Goal: Task Accomplishment & Management: Manage account settings

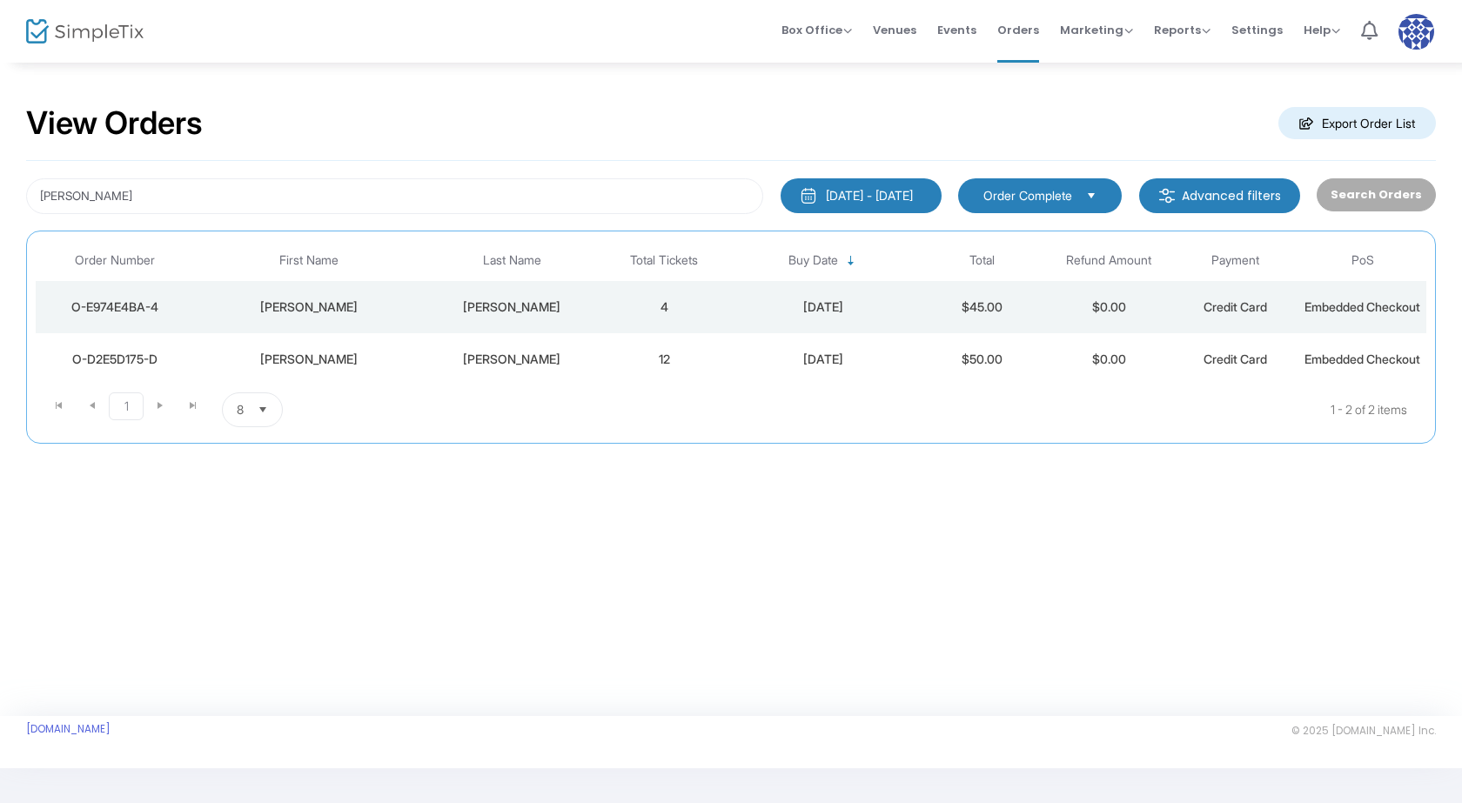
click at [346, 368] on div "[PERSON_NAME]" at bounding box center [308, 359] width 220 height 17
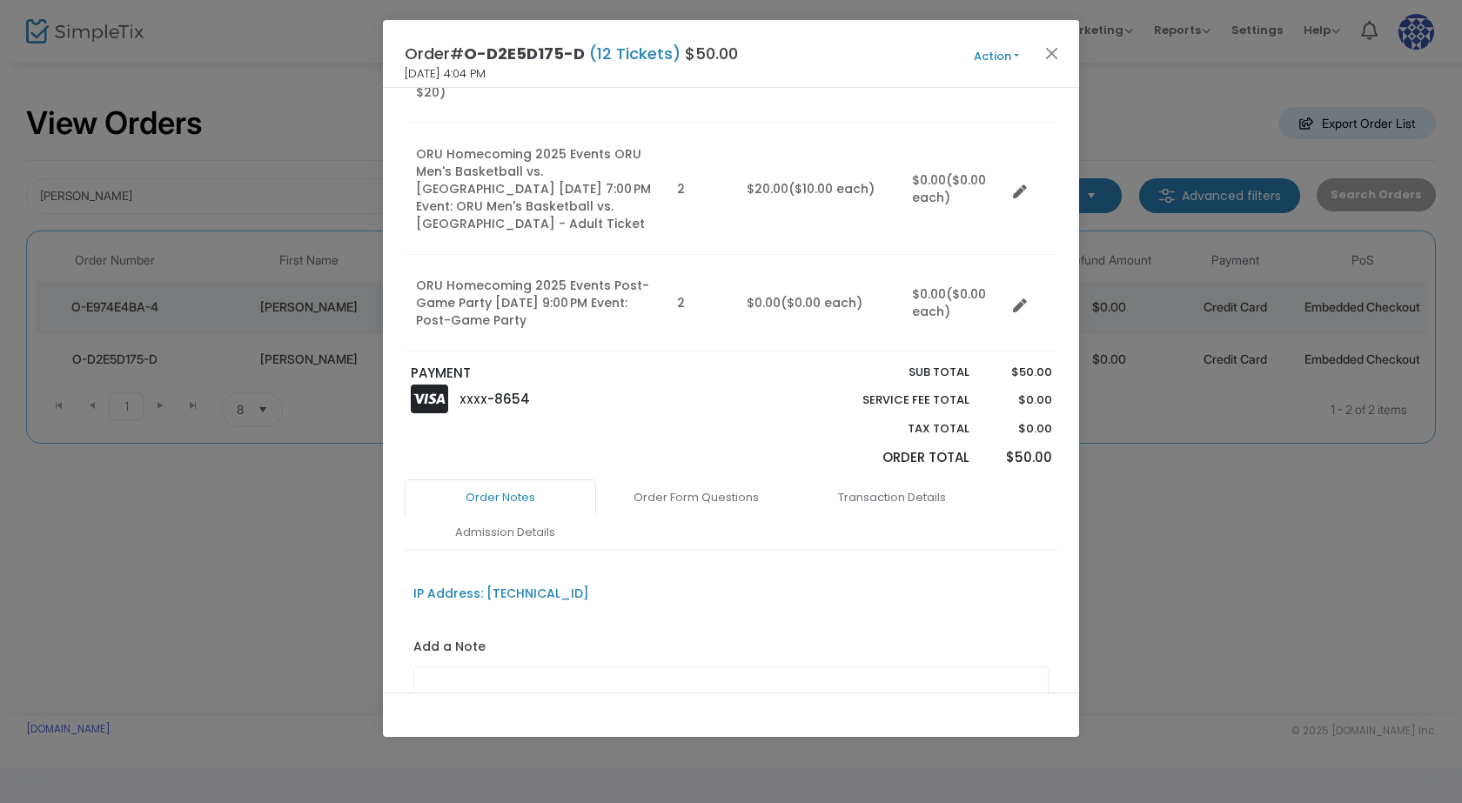
scroll to position [696, 0]
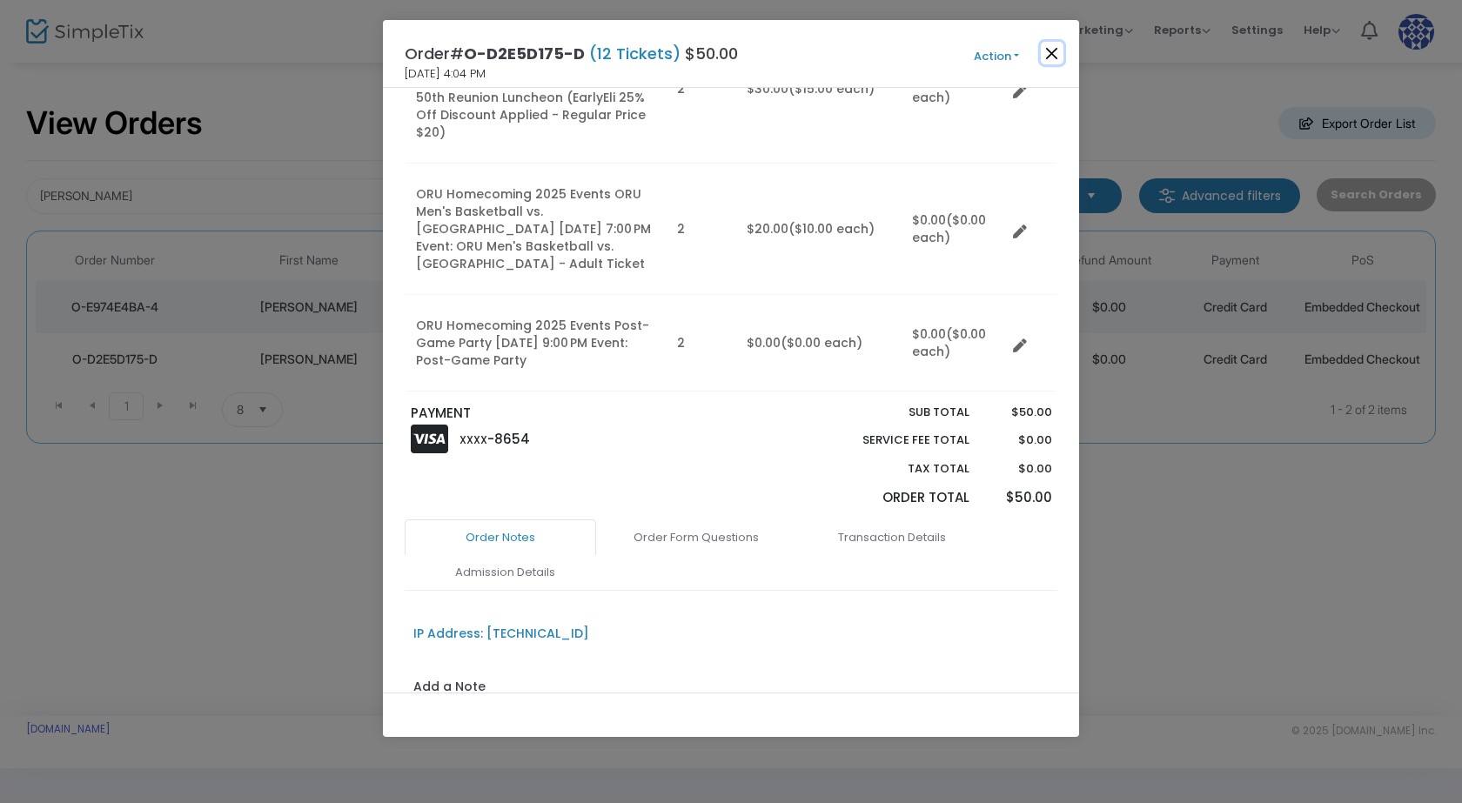
click at [1045, 50] on button "Close" at bounding box center [1052, 53] width 23 height 23
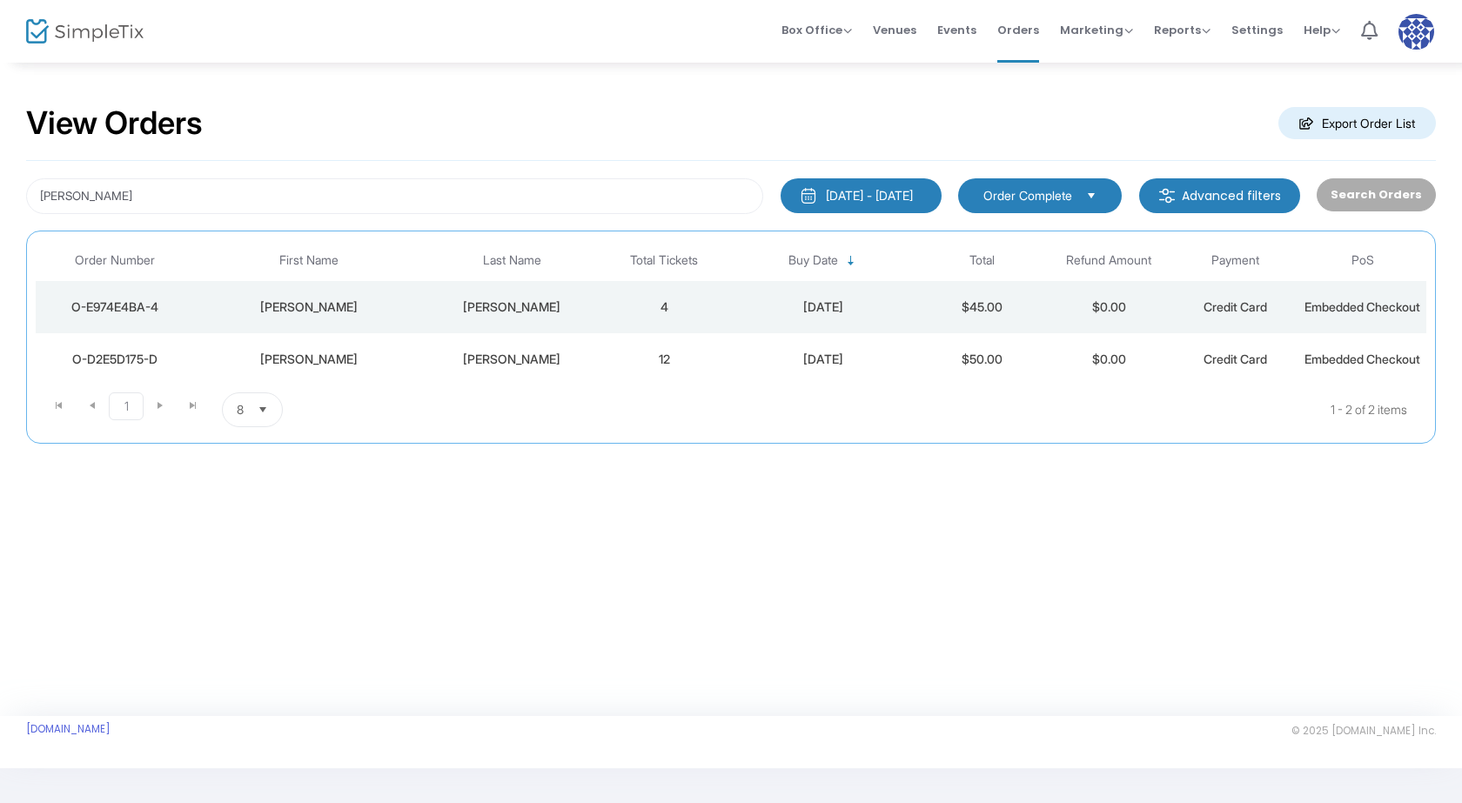
click at [391, 311] on div "[PERSON_NAME]" at bounding box center [308, 307] width 220 height 17
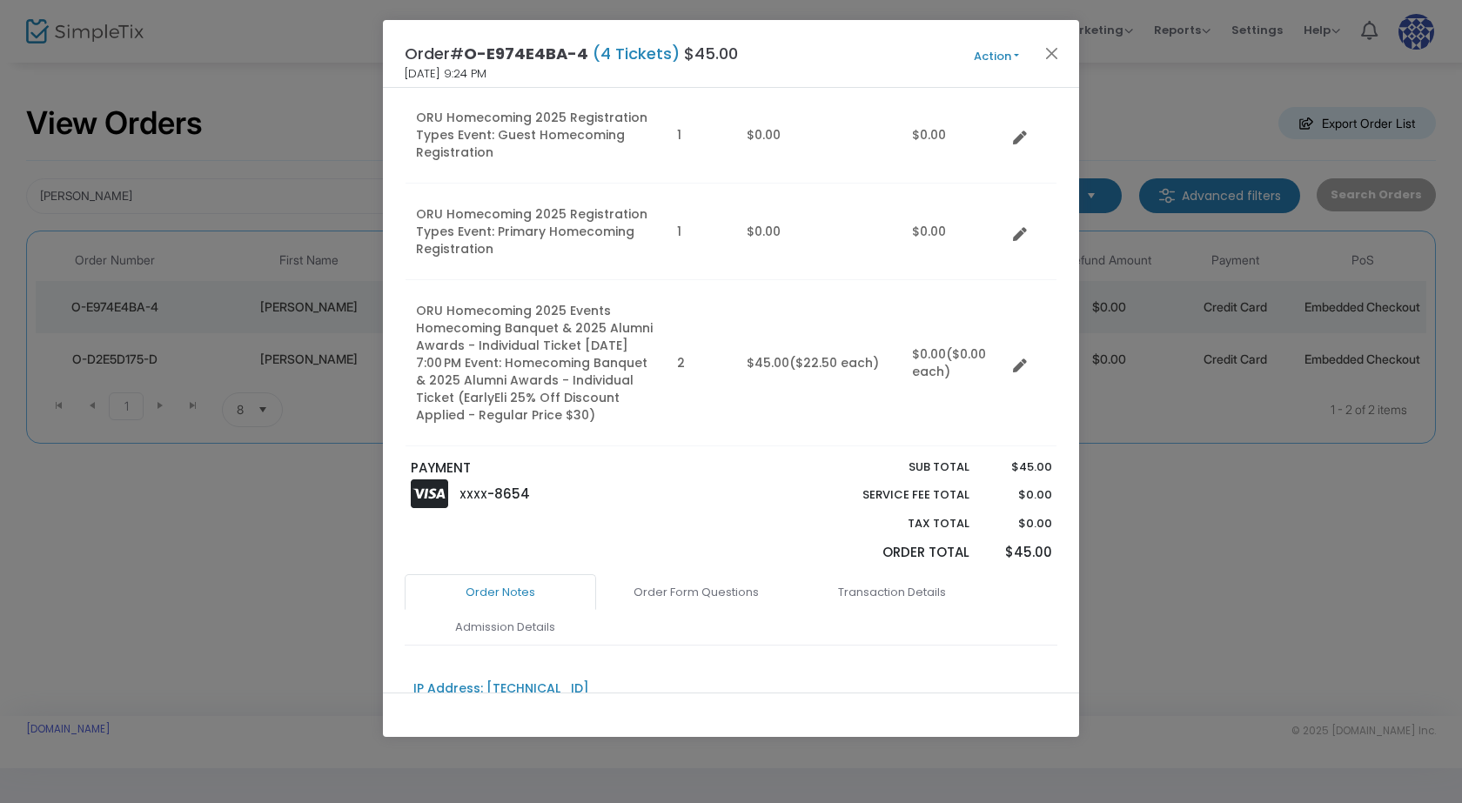
scroll to position [0, 0]
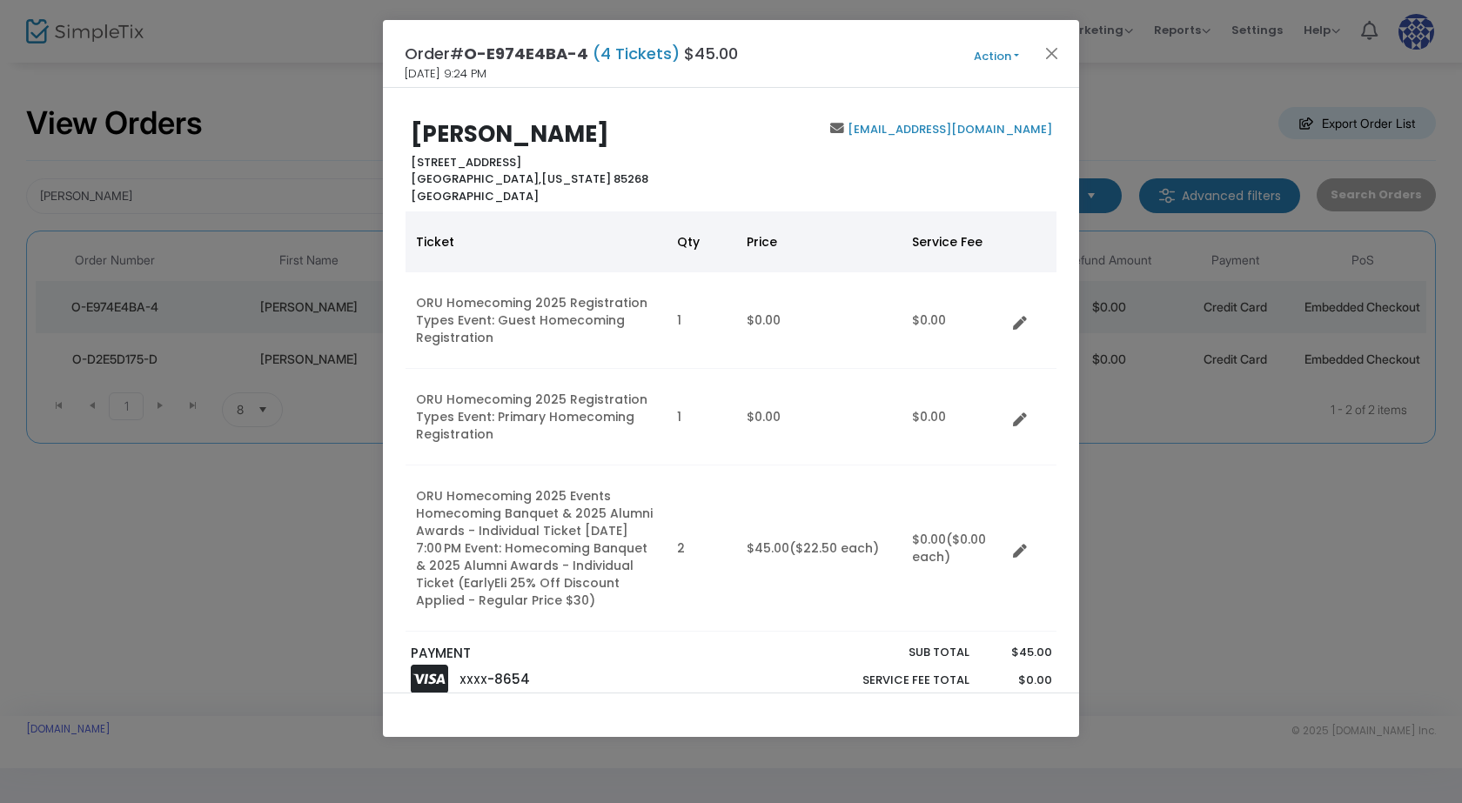
click at [998, 48] on button "Action" at bounding box center [996, 56] width 104 height 19
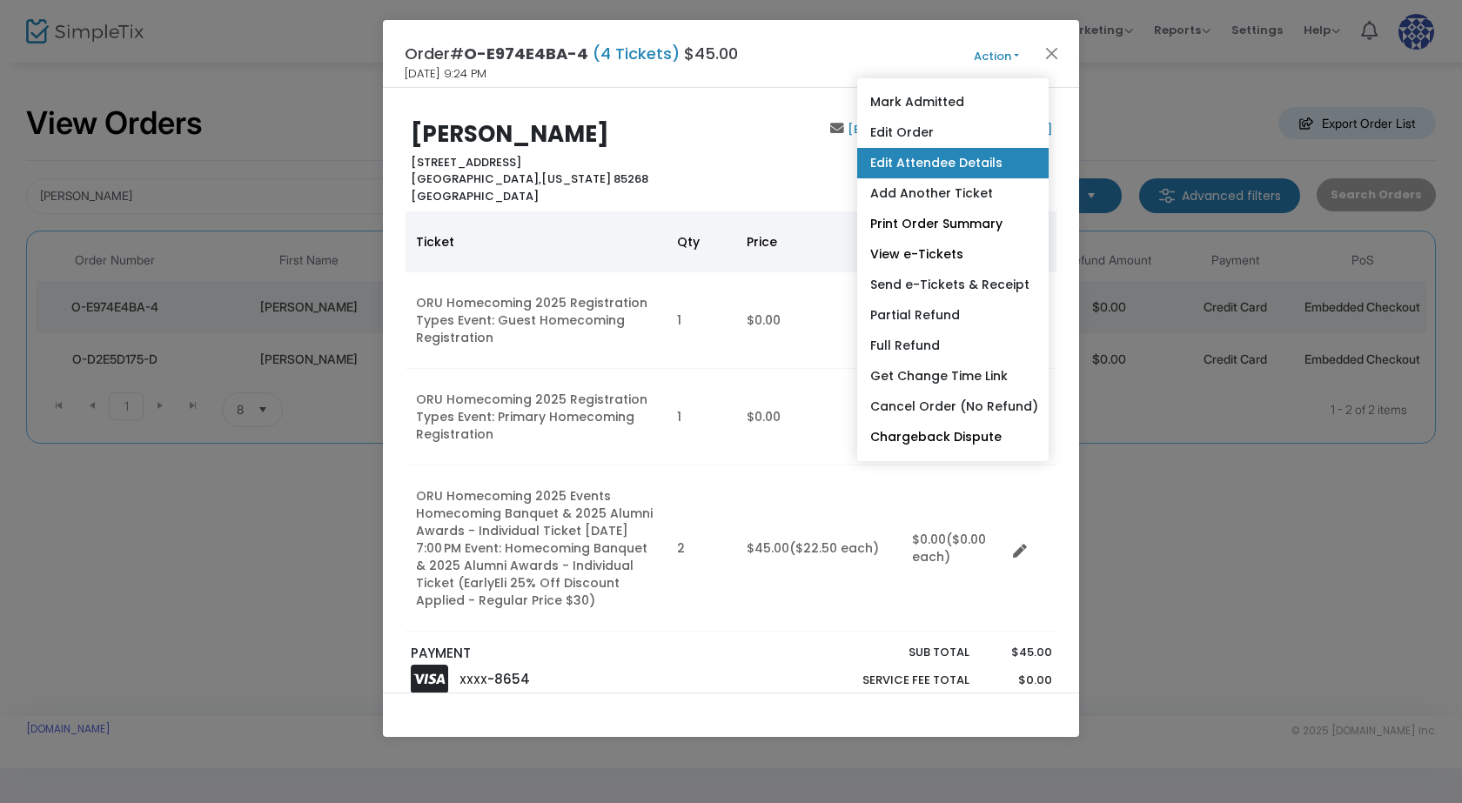
click at [938, 172] on link "Edit Attendee Details" at bounding box center [952, 163] width 191 height 30
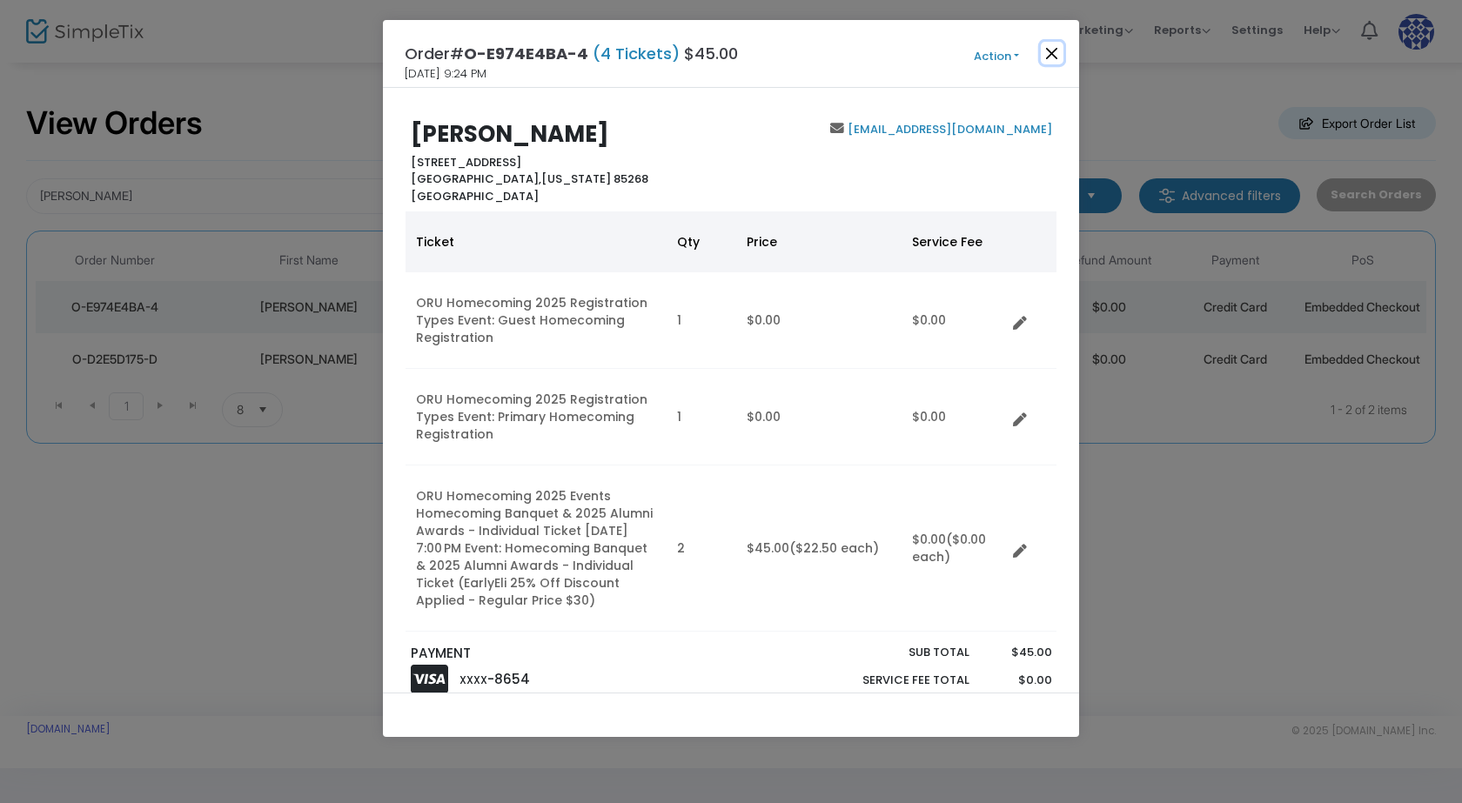
click at [1050, 57] on button "Close" at bounding box center [1052, 53] width 23 height 23
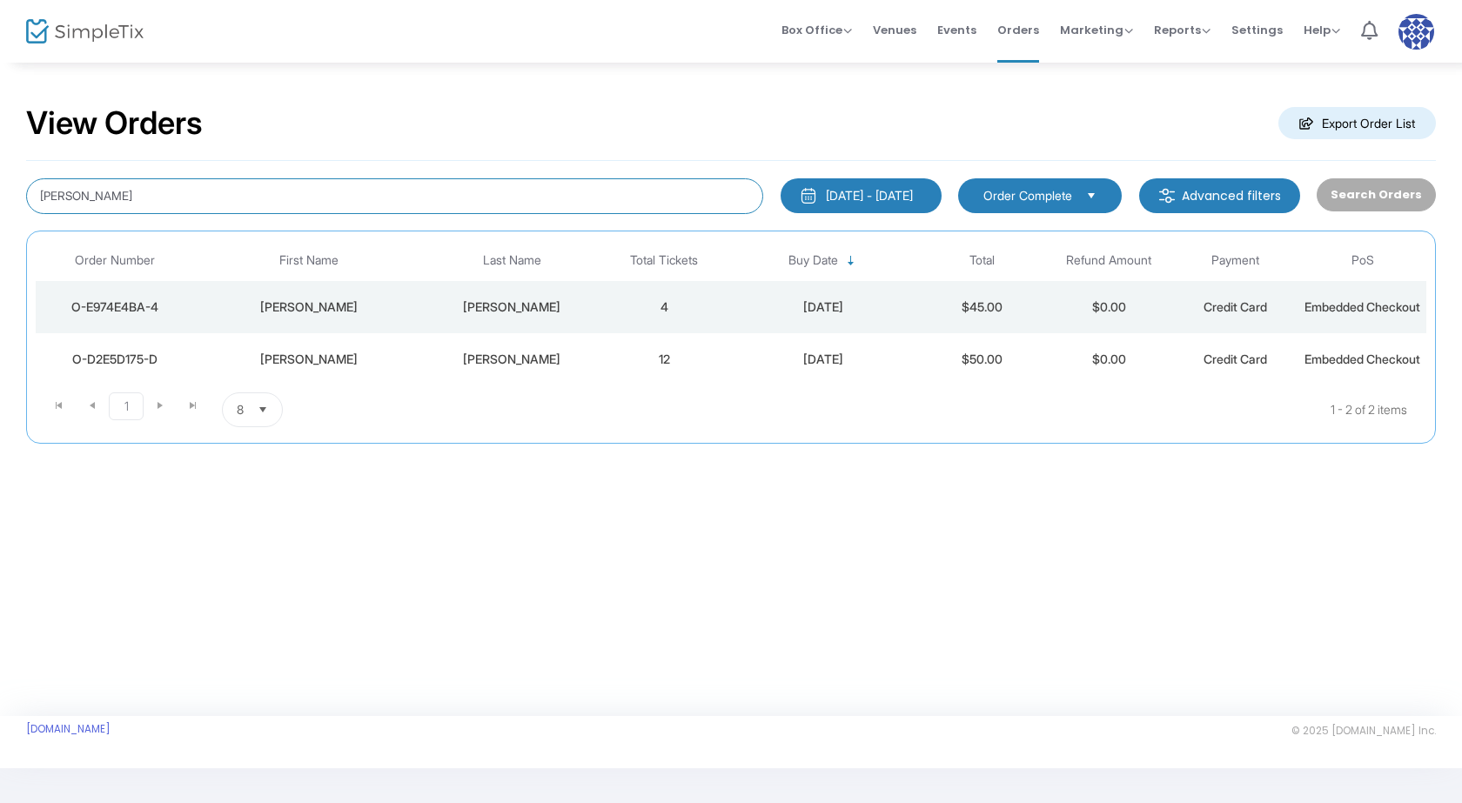
drag, startPoint x: 353, startPoint y: 187, endPoint x: 0, endPoint y: 182, distance: 353.4
click at [0, 182] on div "View Orders Export Order List [PERSON_NAME] [DATE] - [DATE] Last 30 Days [DATE]…" at bounding box center [731, 283] width 1462 height 444
type input "[PERSON_NAME]"
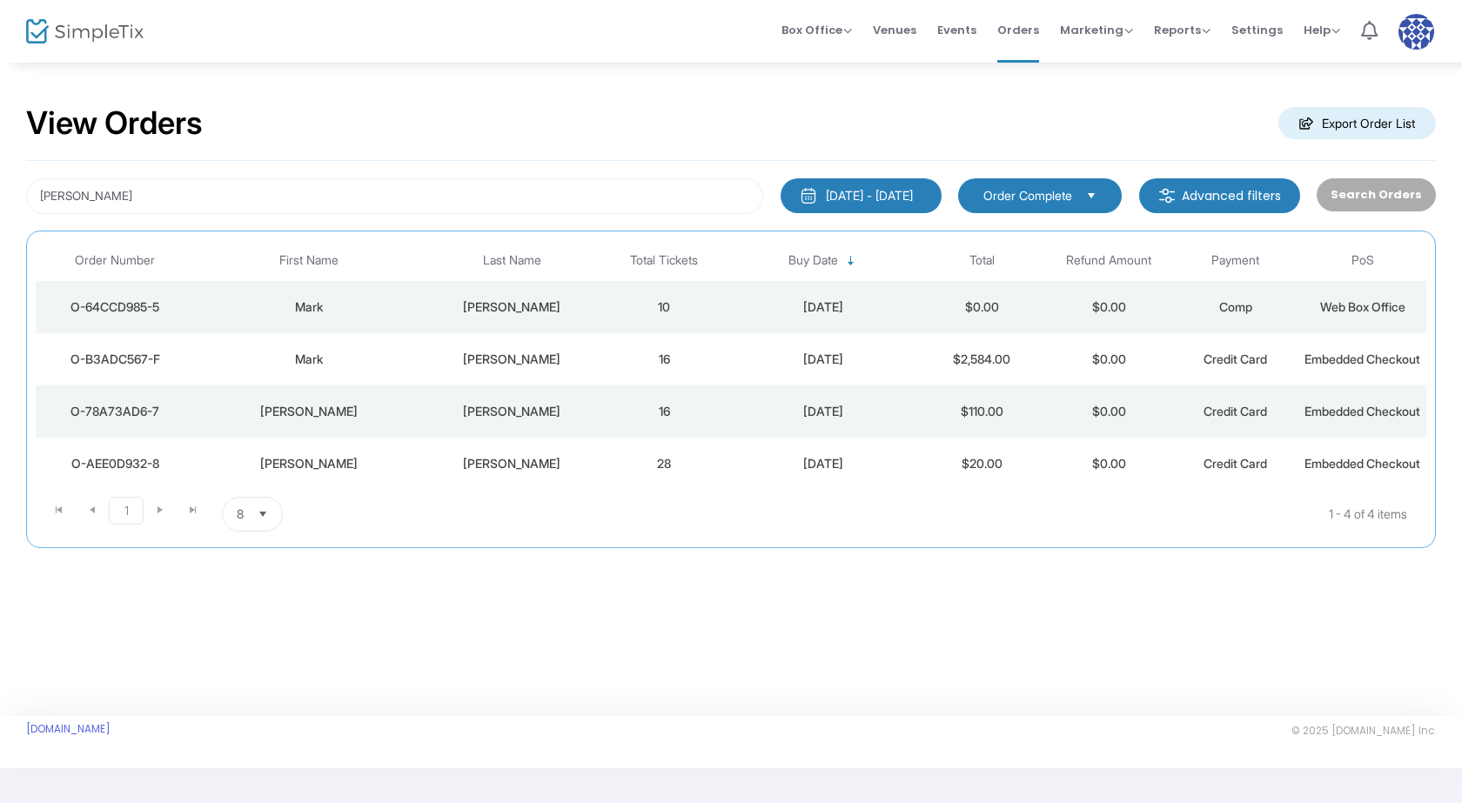
click at [399, 420] on div "[PERSON_NAME]" at bounding box center [308, 411] width 220 height 17
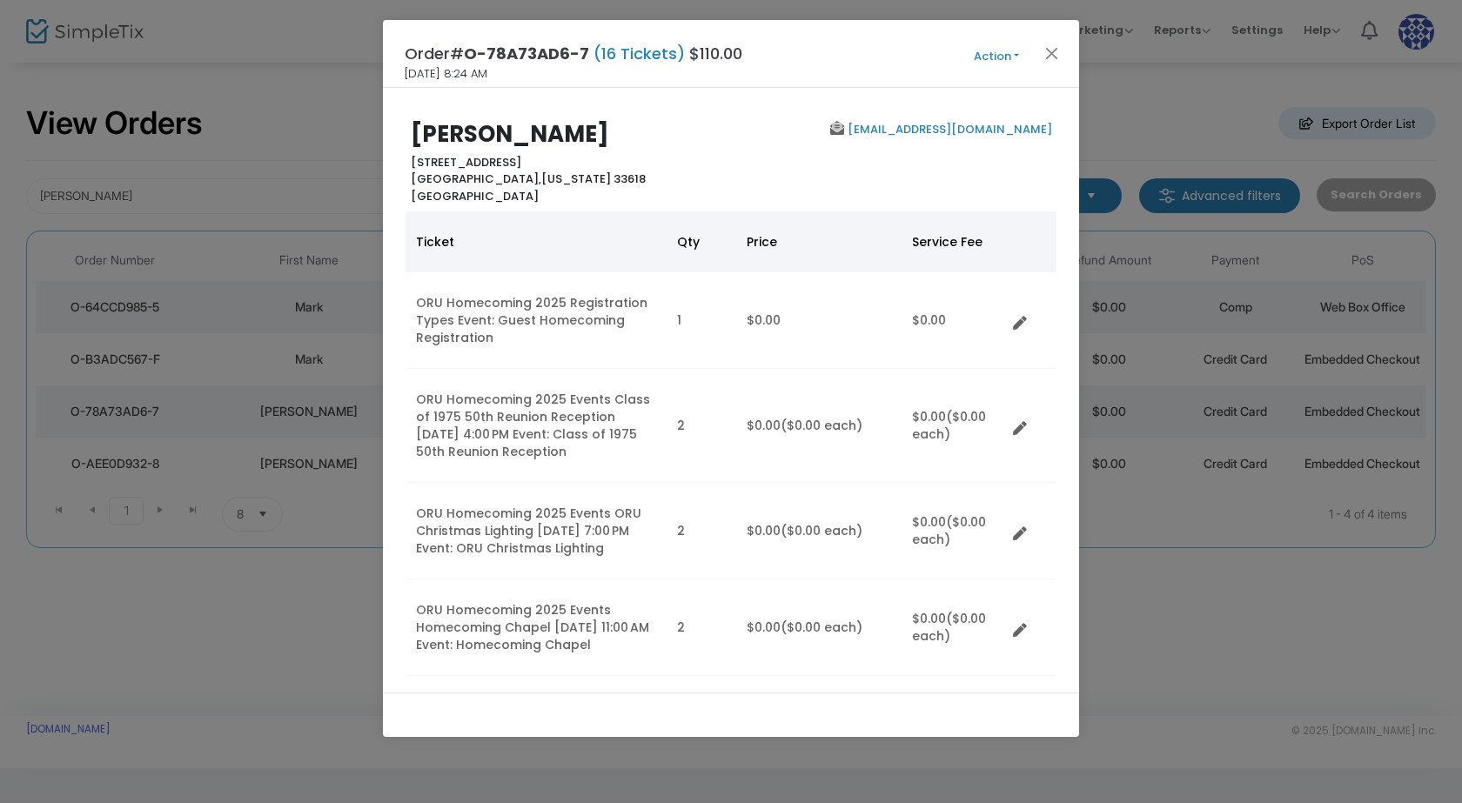
click at [1011, 53] on button "Action" at bounding box center [996, 56] width 104 height 19
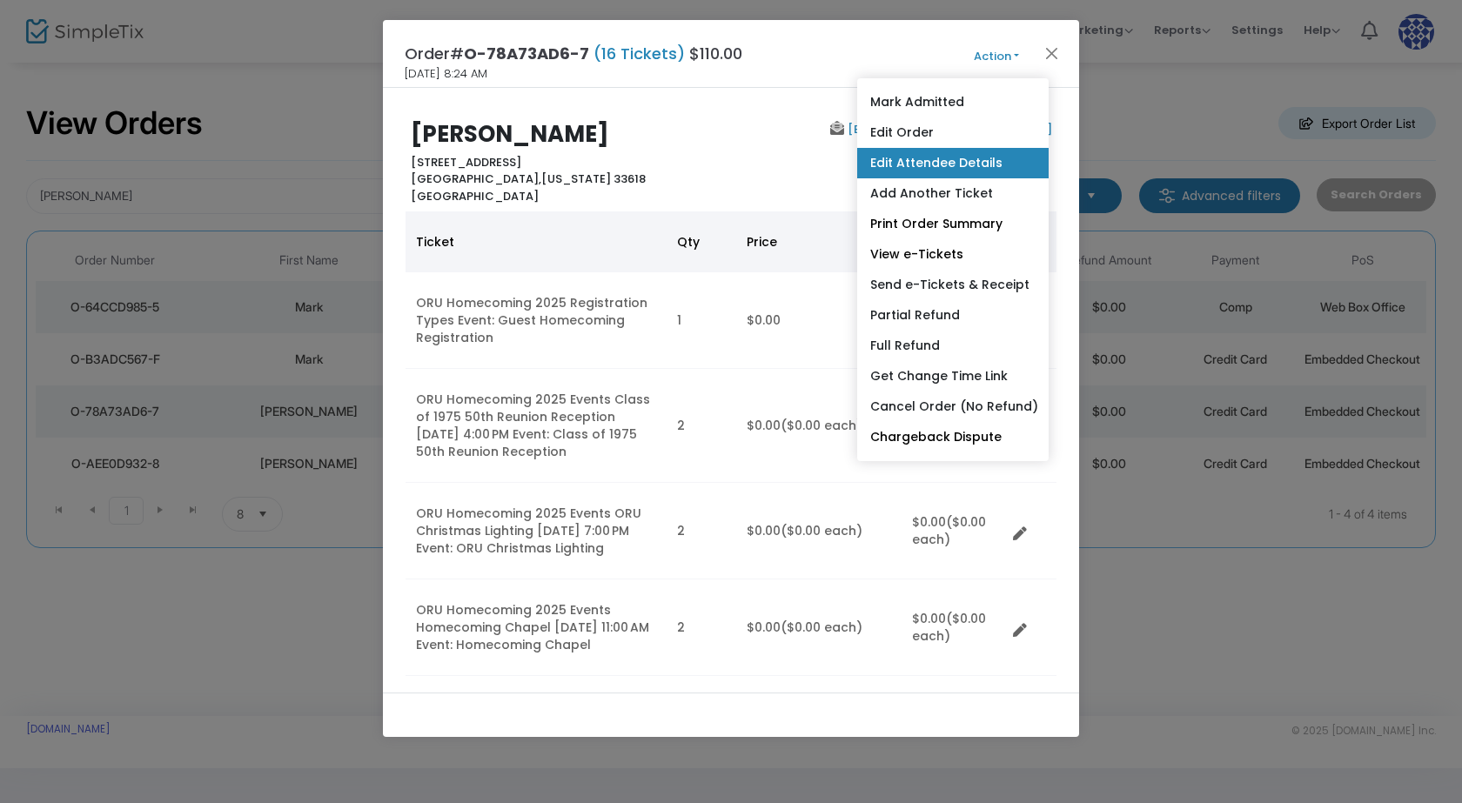
click at [971, 169] on link "Edit Attendee Details" at bounding box center [952, 163] width 191 height 30
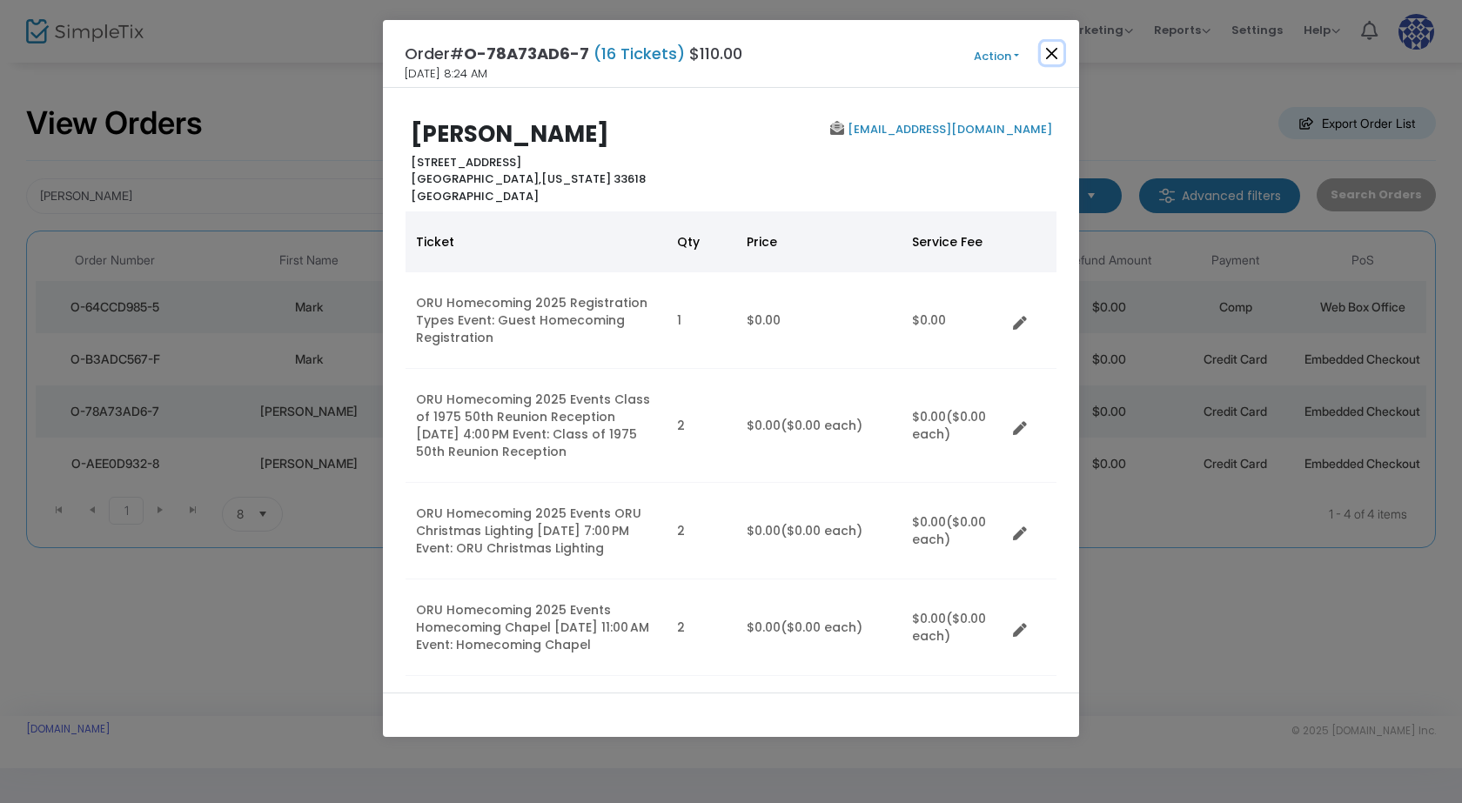
click at [1044, 57] on button "Close" at bounding box center [1052, 53] width 23 height 23
